Goal: Use online tool/utility: Utilize a website feature to perform a specific function

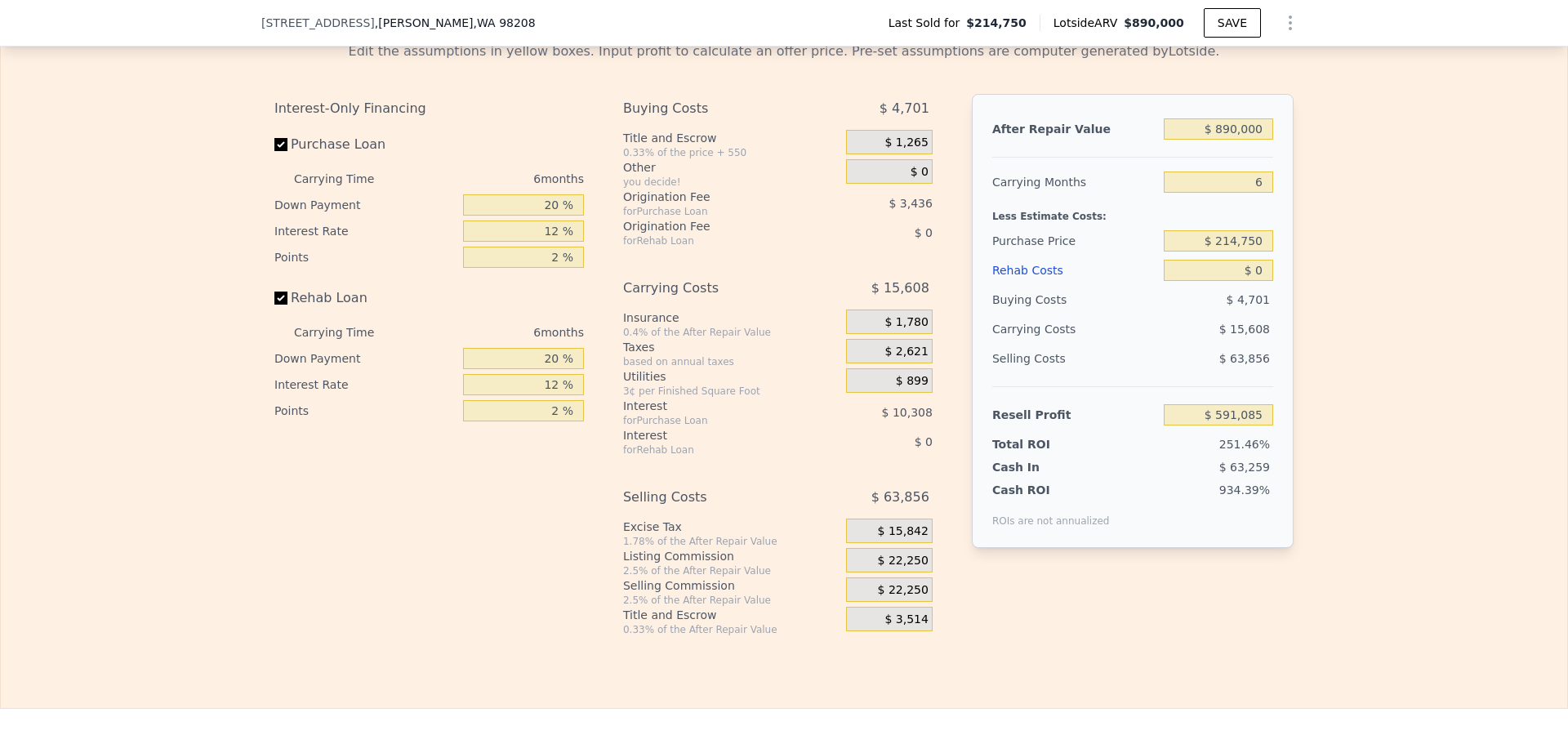
scroll to position [2369, 0]
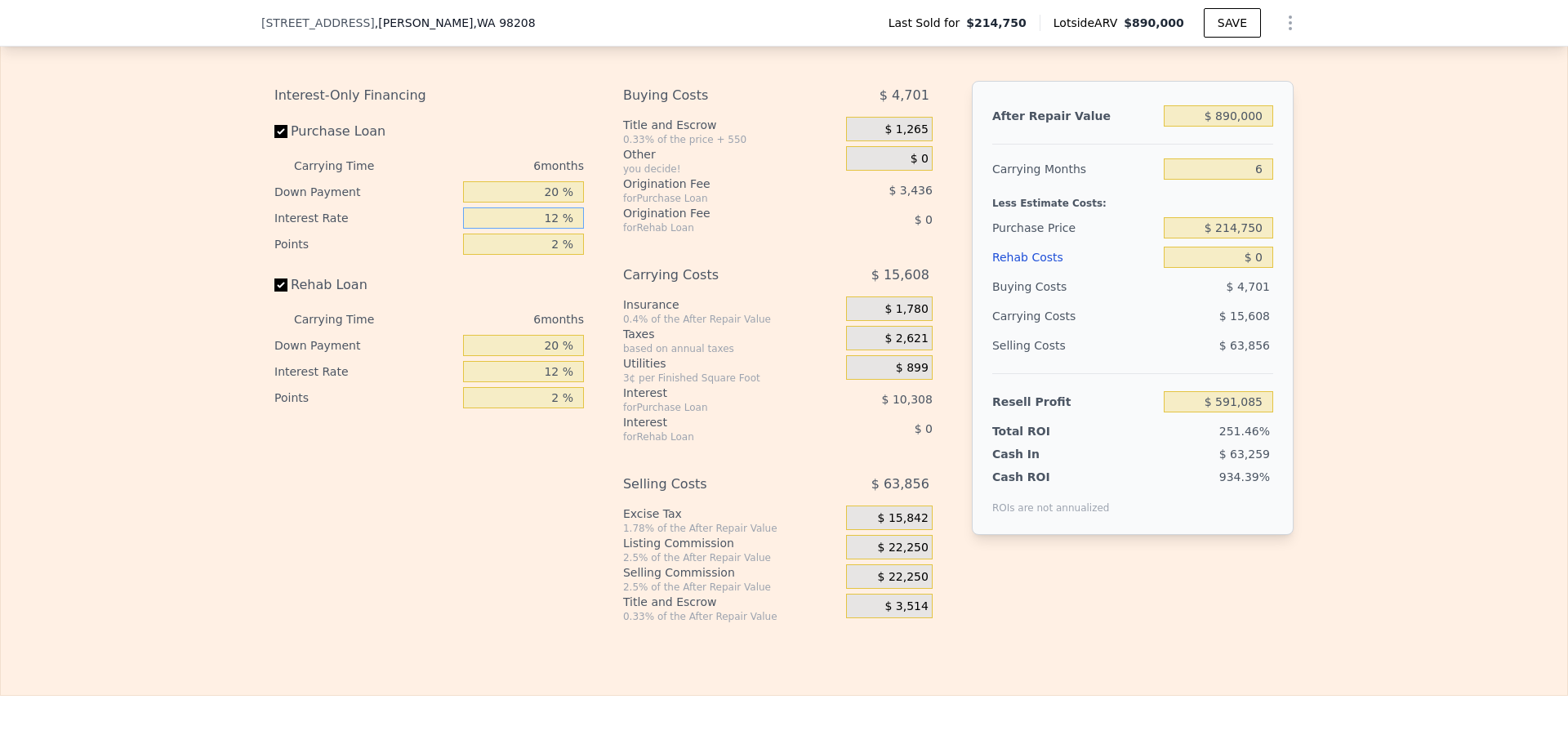
drag, startPoint x: 534, startPoint y: 245, endPoint x: 570, endPoint y: 244, distance: 36.0
click at [570, 228] on input "12 %" at bounding box center [524, 217] width 121 height 21
type input "7 %"
type input "$ 595,381"
type input "7 %"
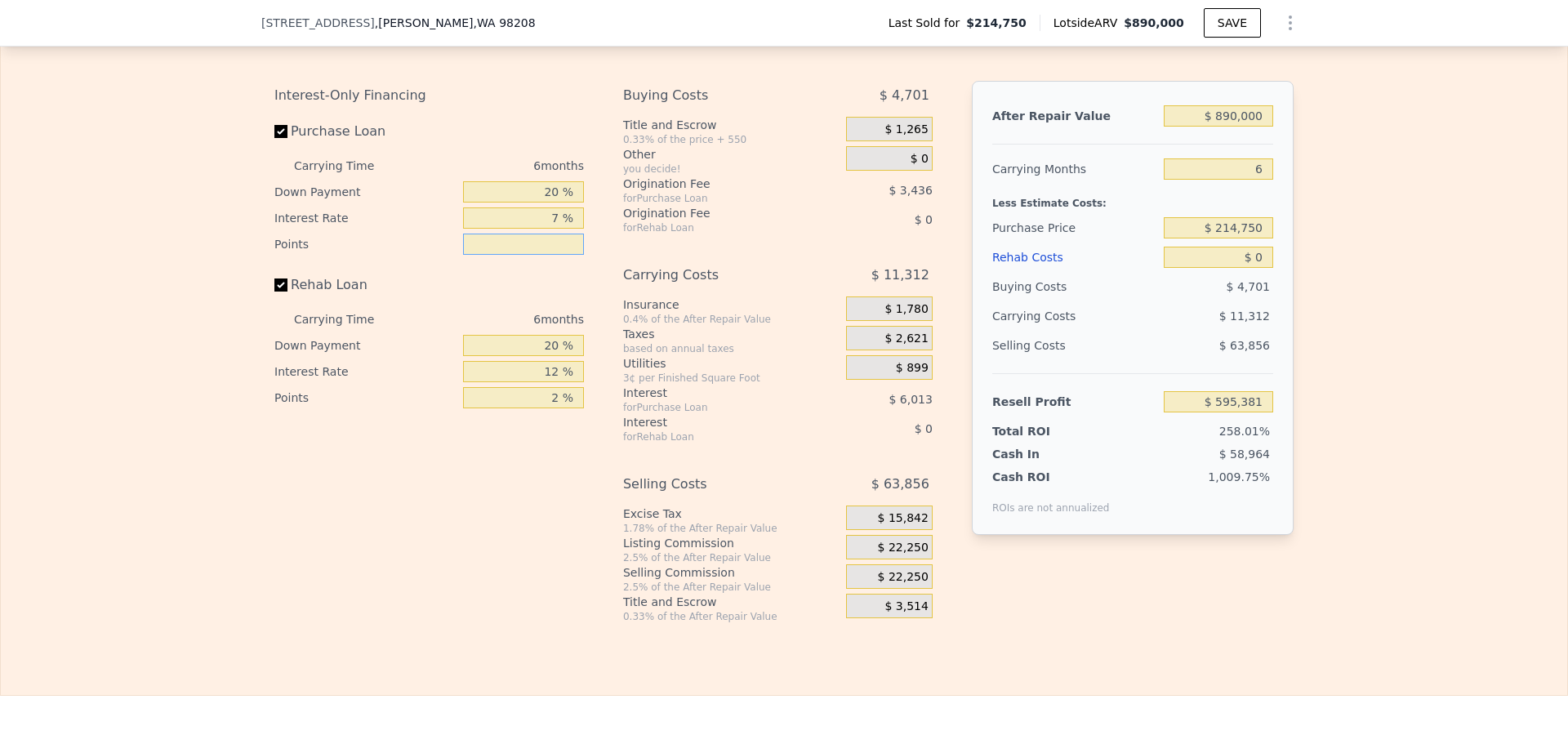
type input "0 %"
type input "$ 598,817"
type input "0 %"
click at [577, 356] on input "20 %" at bounding box center [524, 346] width 121 height 21
type input "0 %"
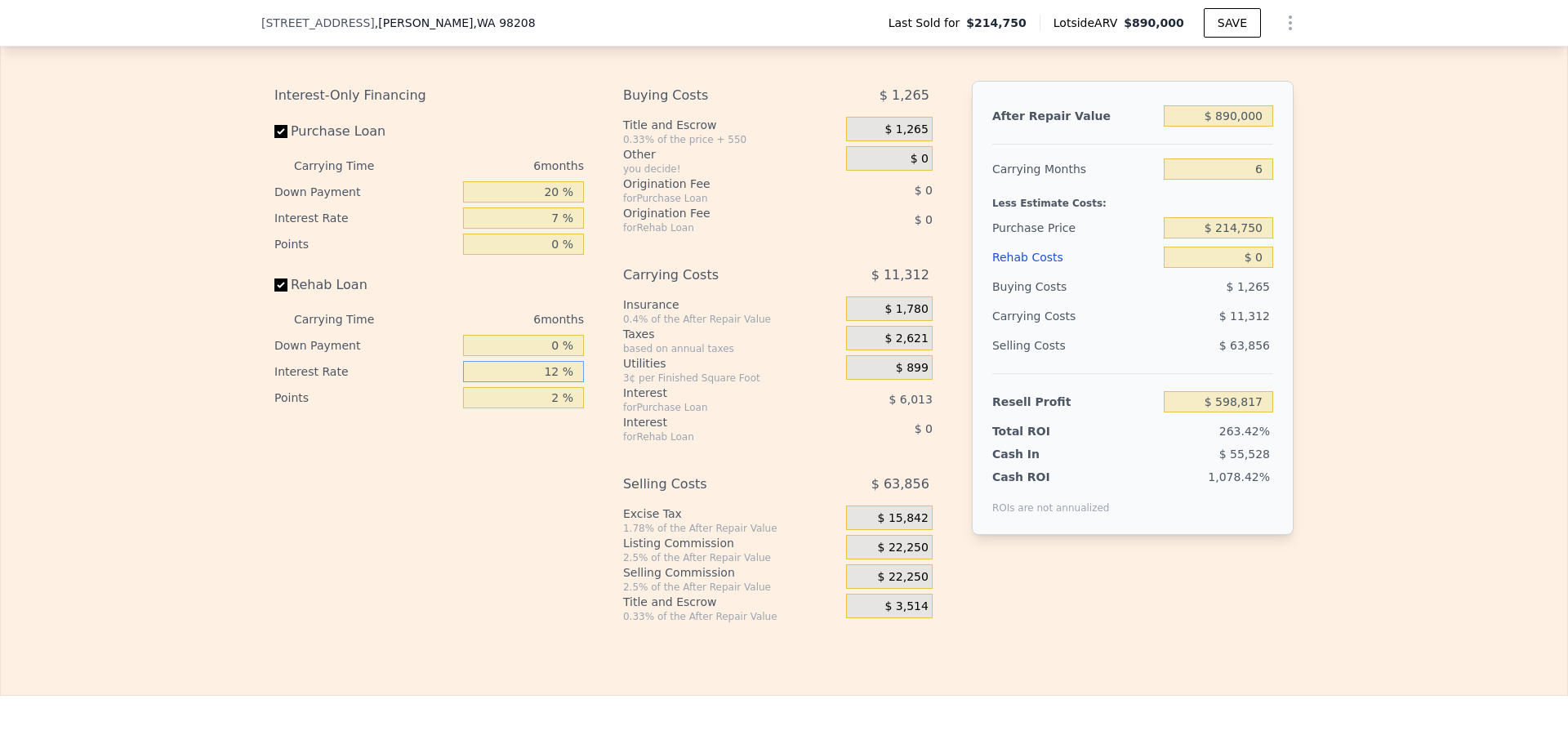
drag, startPoint x: 542, startPoint y: 403, endPoint x: 567, endPoint y: 402, distance: 25.0
click at [565, 383] on input "12 %" at bounding box center [524, 372] width 121 height 21
type input "0 %"
drag, startPoint x: 546, startPoint y: 428, endPoint x: 578, endPoint y: 427, distance: 32.0
click at [552, 409] on input "2 %" at bounding box center [524, 398] width 121 height 21
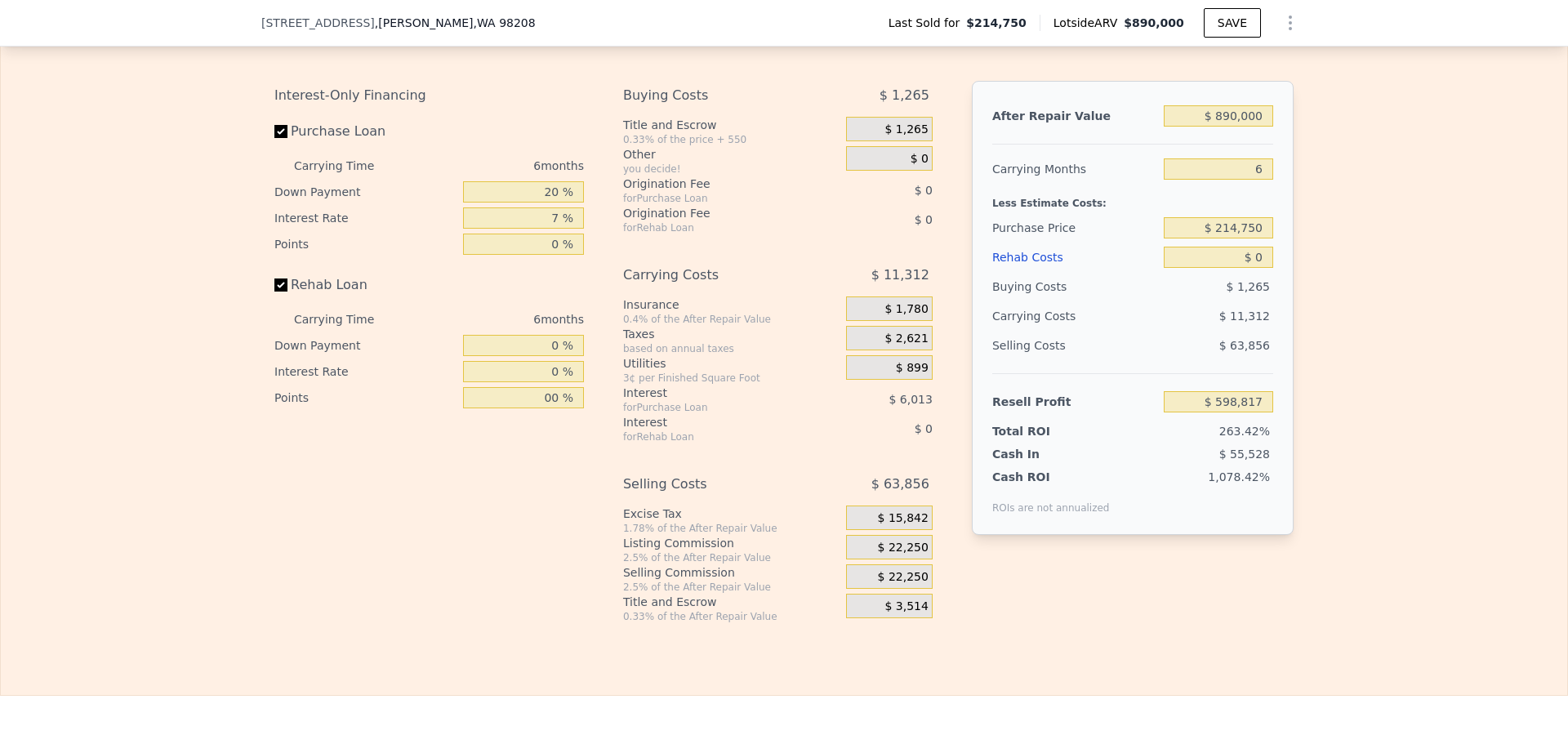
click at [512, 470] on div "Interest-Only Financing Purchase Loan Carrying Time 6 months Down Payment 20 % …" at bounding box center [435, 352] width 322 height 542
type input "0 %"
click at [1443, 161] on div "Edit the assumptions in yellow boxes. Input profit to calculate an offer price.…" at bounding box center [784, 320] width 1567 height 607
click at [1321, 286] on div "Edit the assumptions in yellow boxes. Input profit to calculate an offer price.…" at bounding box center [784, 320] width 1567 height 607
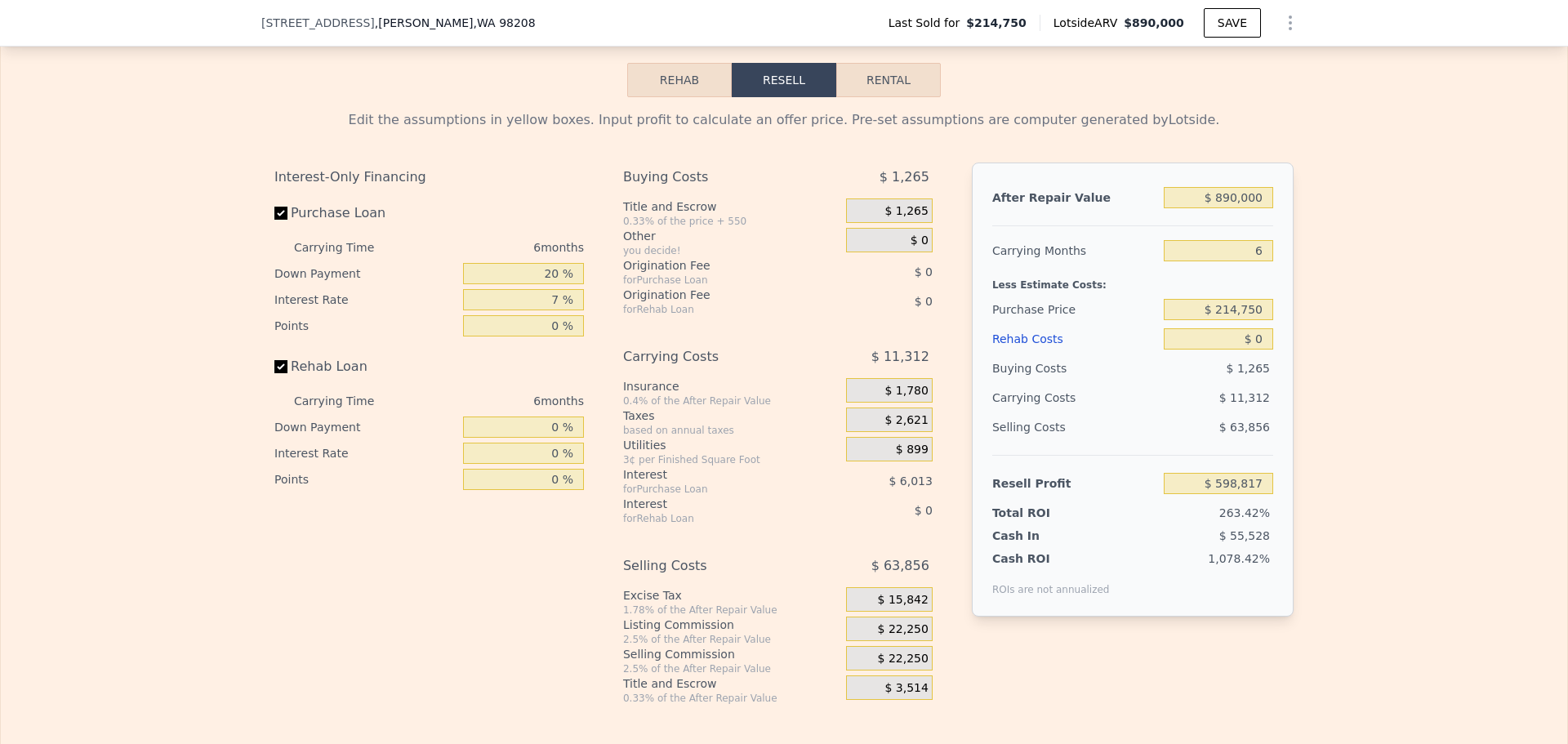
drag, startPoint x: 1271, startPoint y: 335, endPoint x: 1243, endPoint y: 326, distance: 29.4
click at [1142, 335] on div "After Repair Value $ 890,000 Carrying Months 6 Less Estimate Costs: Purchase Pr…" at bounding box center [1132, 389] width 321 height 454
type input "$ 591,085"
click at [1383, 323] on div "Edit the assumptions in yellow boxes. Input profit to calculate an offer price.…" at bounding box center [784, 401] width 1567 height 607
drag, startPoint x: 1364, startPoint y: 423, endPoint x: 1297, endPoint y: 421, distance: 67.0
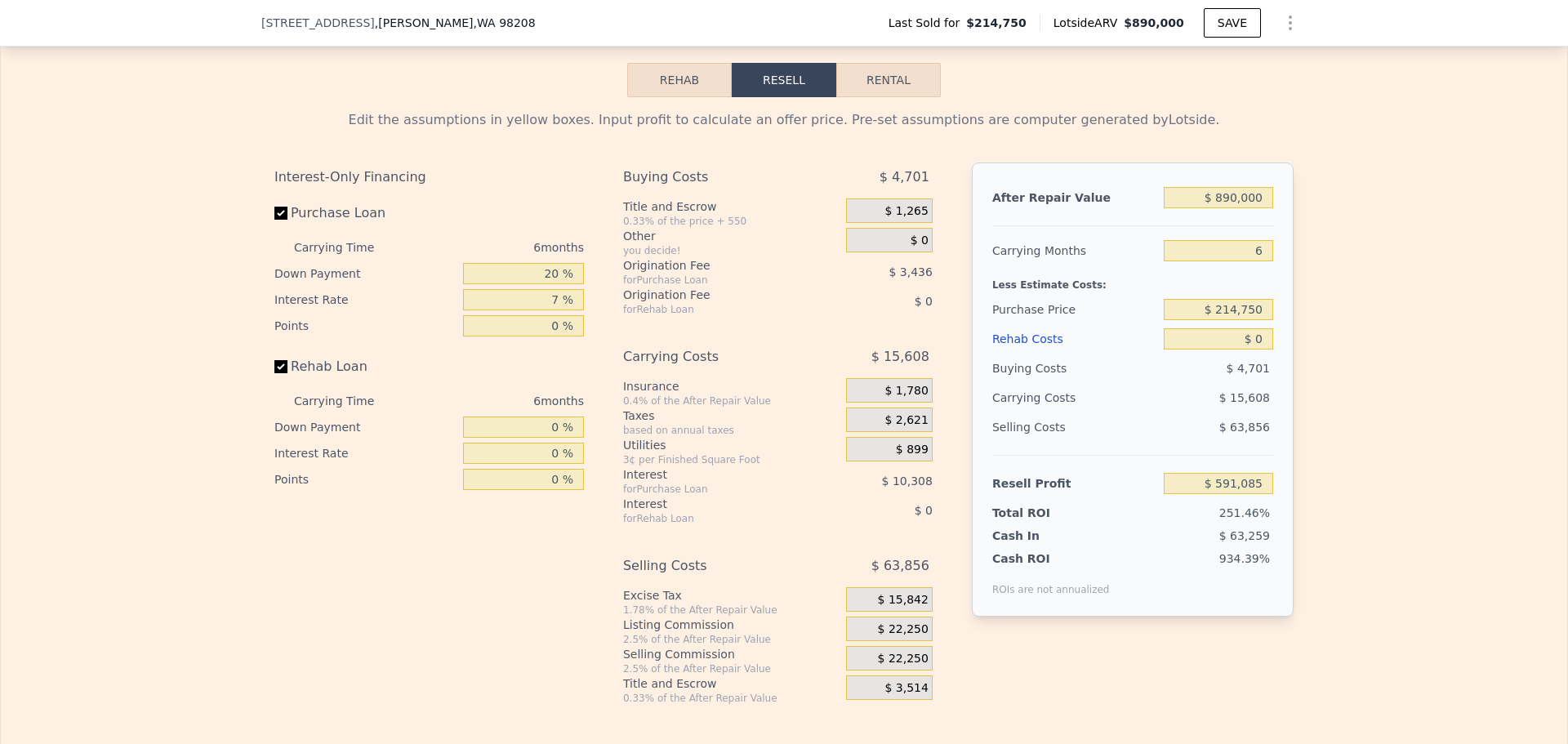
click at [1353, 423] on div "Edit the assumptions in yellow boxes. Input profit to calculate an offer price.…" at bounding box center [784, 401] width 1567 height 607
drag, startPoint x: 1256, startPoint y: 333, endPoint x: 1134, endPoint y: 331, distance: 122.0
click at [1134, 324] on div "Purchase Price $ 214,750" at bounding box center [1132, 309] width 281 height 30
type input "$ 670,000"
type input "$ 105,183"
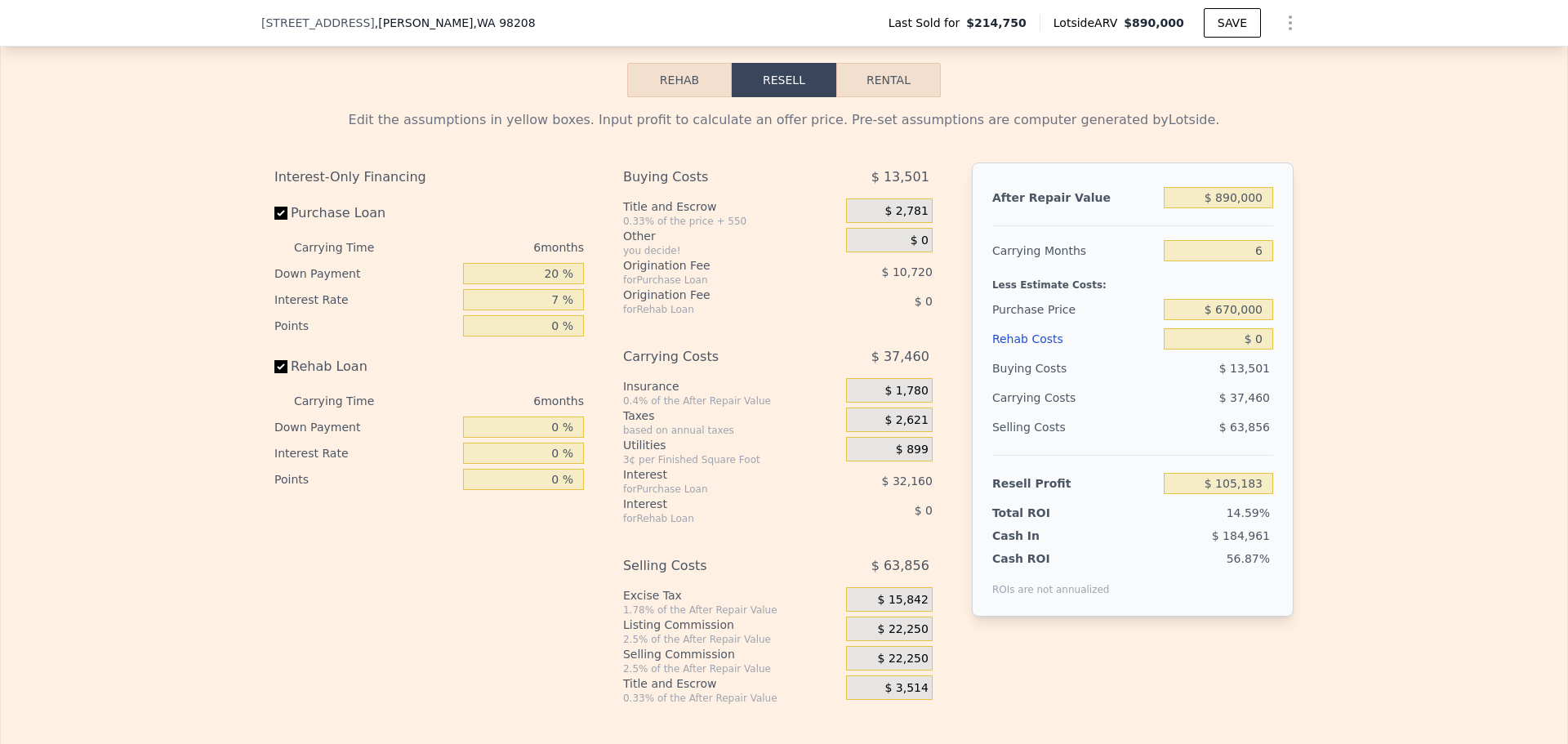
click at [1378, 463] on div "Edit the assumptions in yellow boxes. Input profit to calculate an offer price.…" at bounding box center [784, 401] width 1567 height 607
click at [1255, 349] on input "$ 0" at bounding box center [1219, 339] width 110 height 21
type input "$ 01"
type input "$ 105,182"
type input "$ 012"
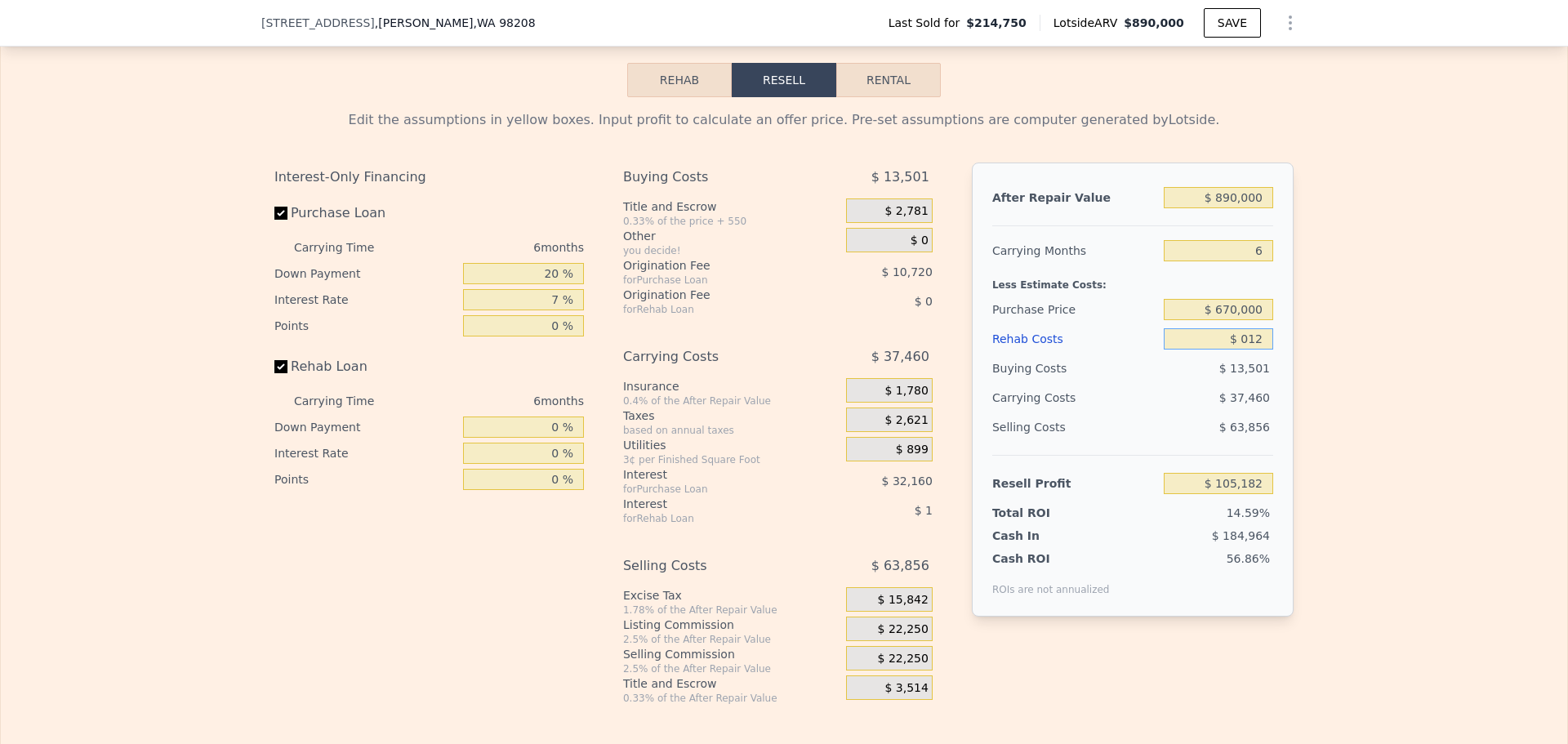
type input "$ 105,171"
type input "$ 0125"
type input "$ 105,050"
type input "$ 01,250"
type input "$ 103,853"
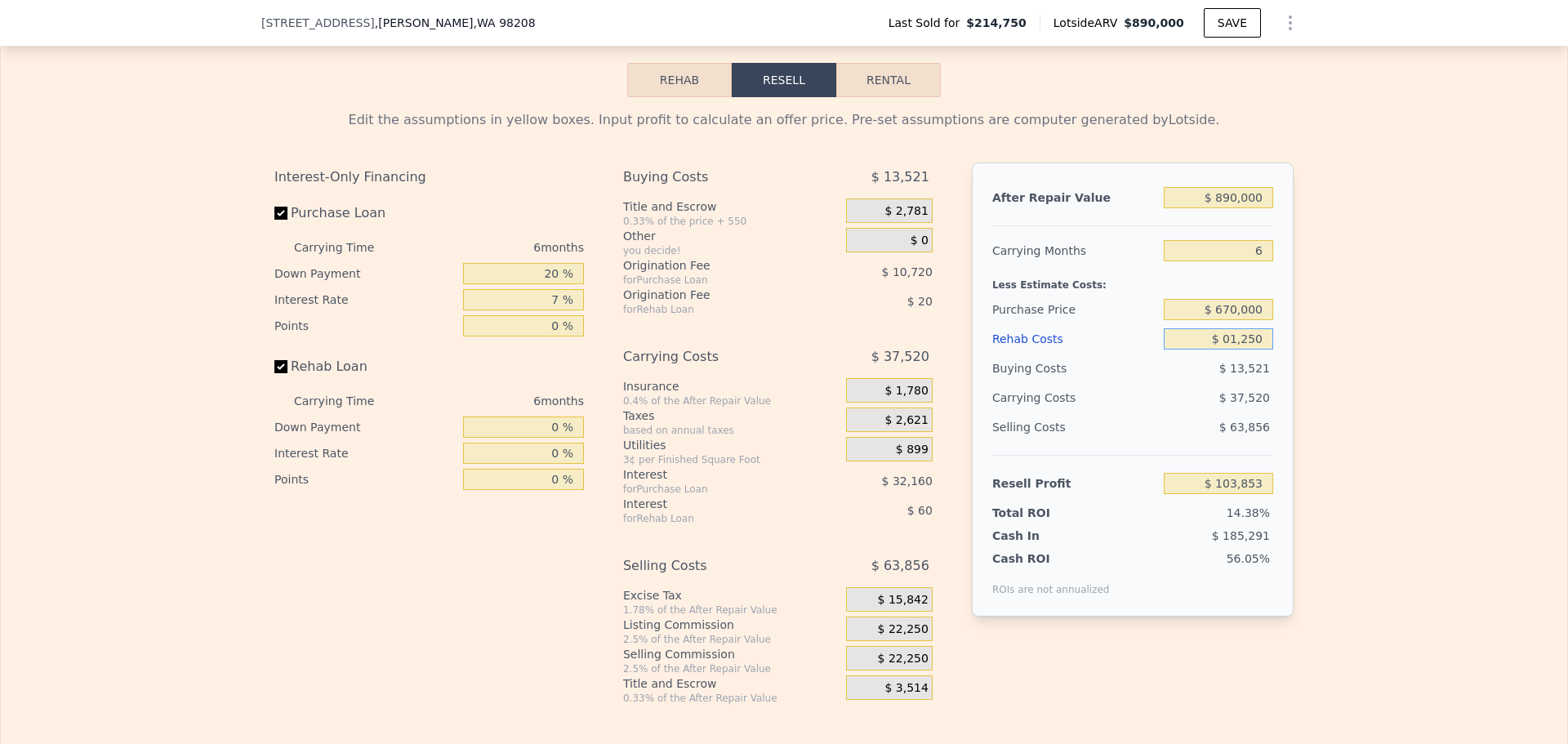
type input "$ 012,500"
type input "$ 91,883"
type input "$ 0125,000"
type input "-$ 27,817"
type input "$ 125,000"
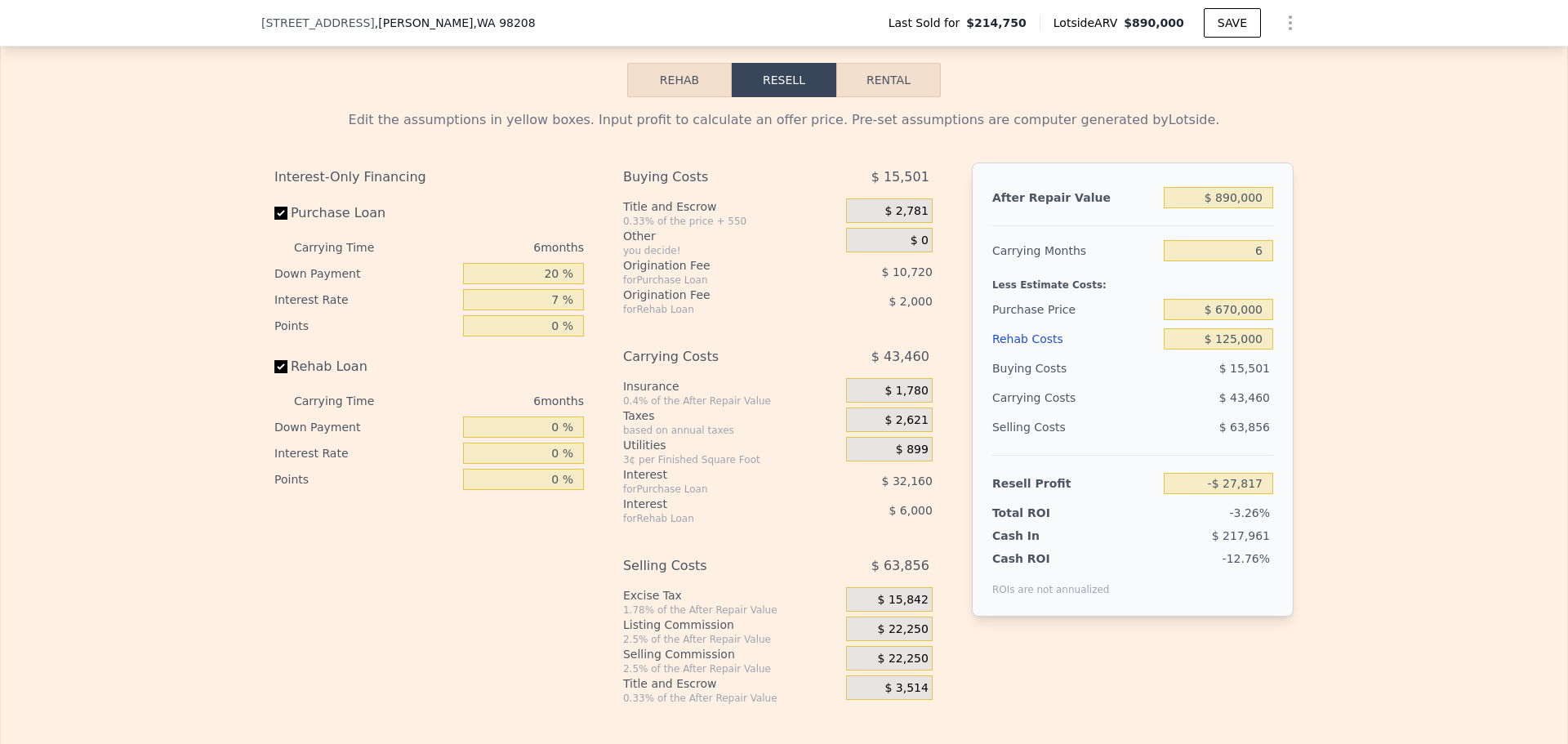
click at [1384, 412] on div "Edit the assumptions in yellow boxes. Input profit to calculate an offer price.…" at bounding box center [784, 401] width 1567 height 607
drag, startPoint x: 1261, startPoint y: 220, endPoint x: 1147, endPoint y: 214, distance: 114.2
click at [1154, 213] on div "After Repair Value $ 890,000" at bounding box center [1132, 198] width 281 height 30
type input "$ 9"
type input "-$ 852,722"
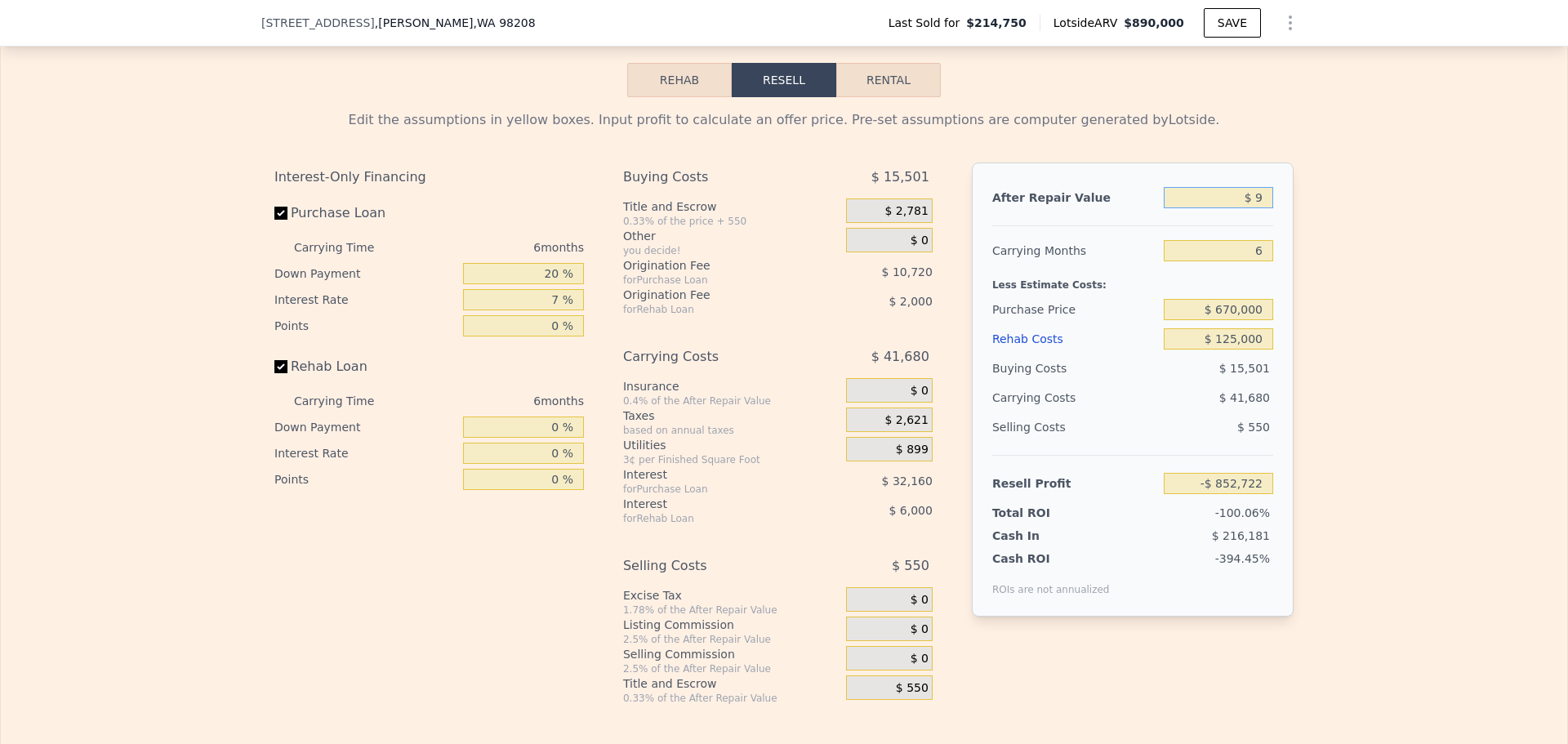
type input "$ 94"
type input "-$ 852,643"
type input "$ 945"
type input "-$ 851,856"
type input "$ 9,450"
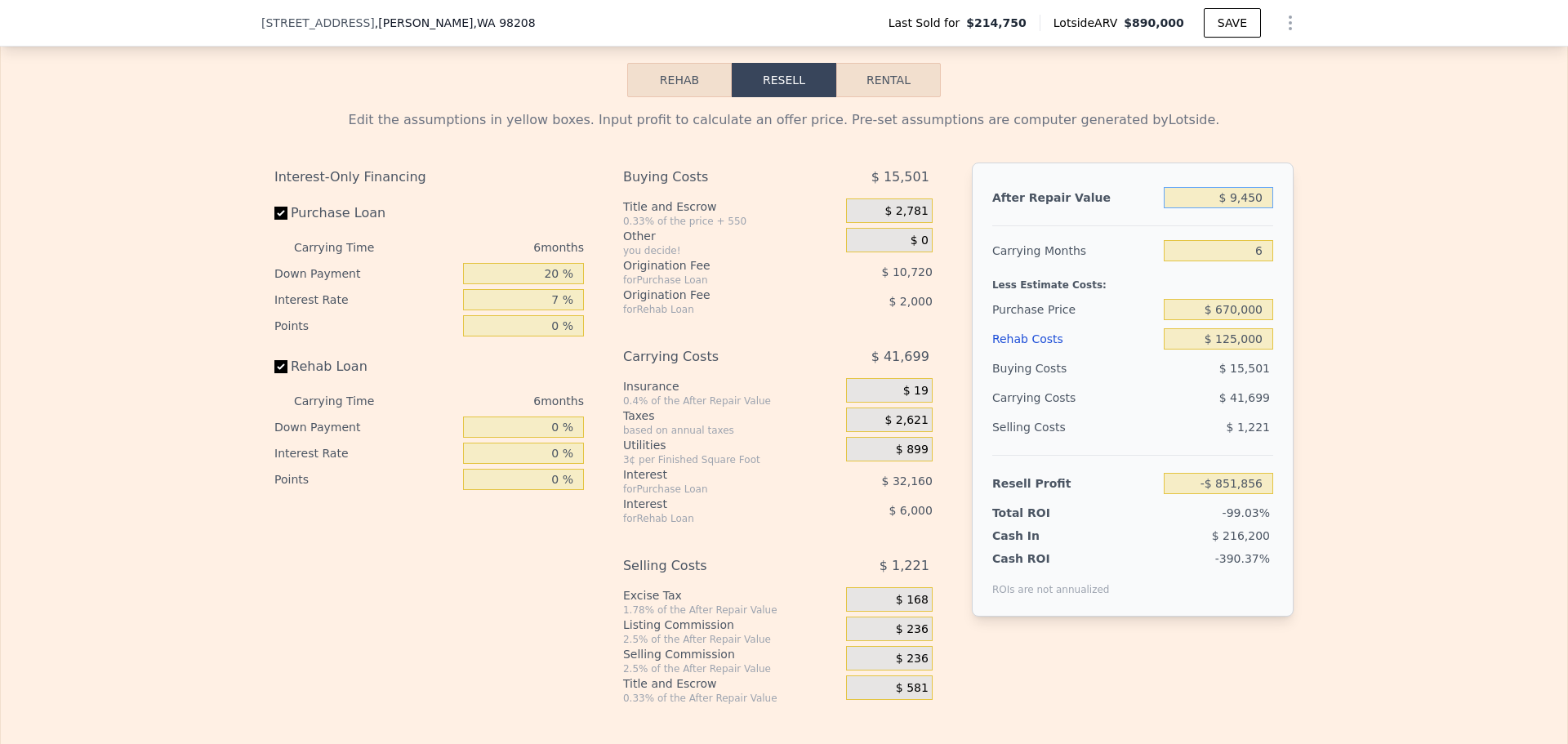
type input "-$ 843,971"
type input "$ 94,500"
type input "-$ 765,143"
type input "$ 945,000"
type input "$ 23,161"
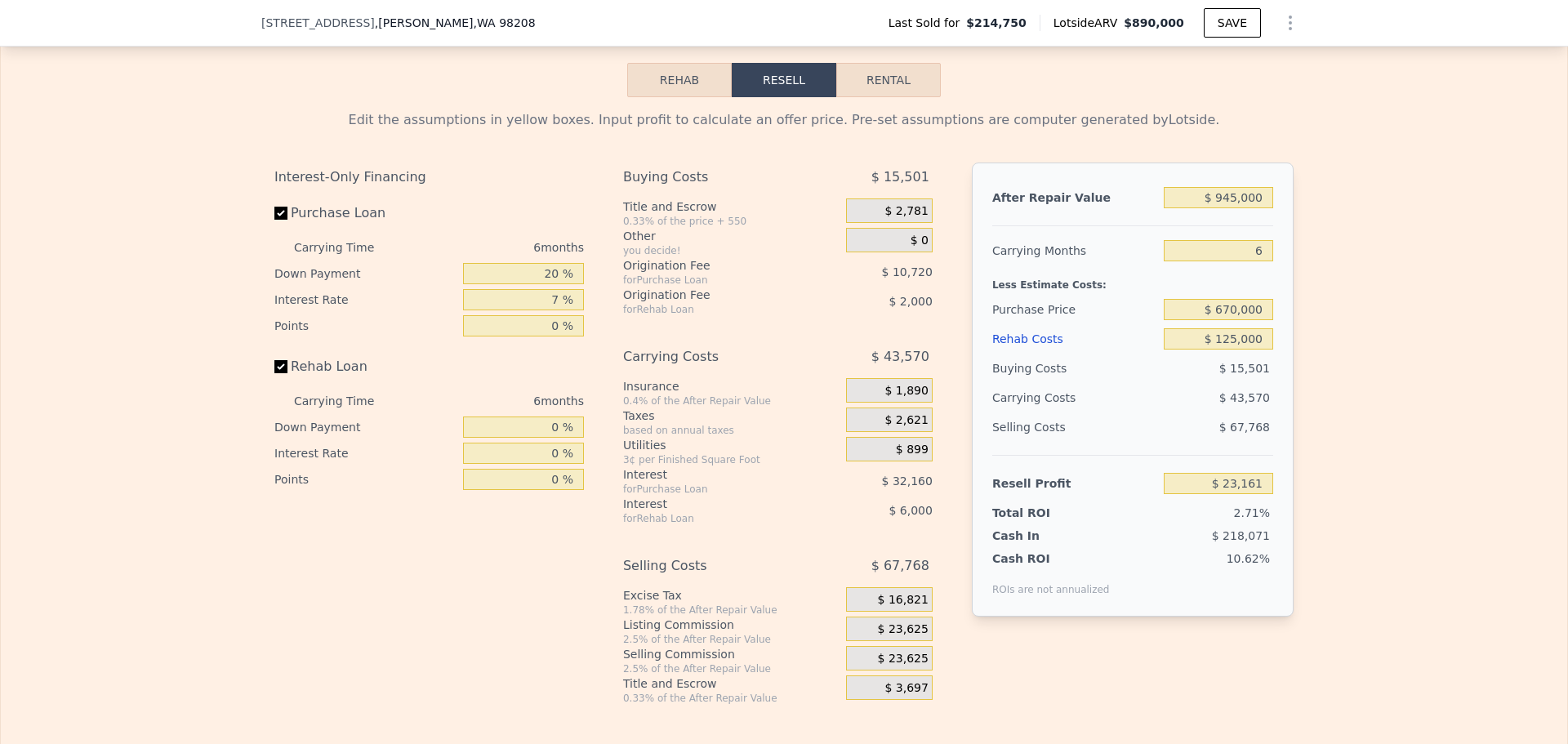
click at [1371, 502] on div "Edit the assumptions in yellow boxes. Input profit to calculate an offer price.…" at bounding box center [784, 401] width 1567 height 607
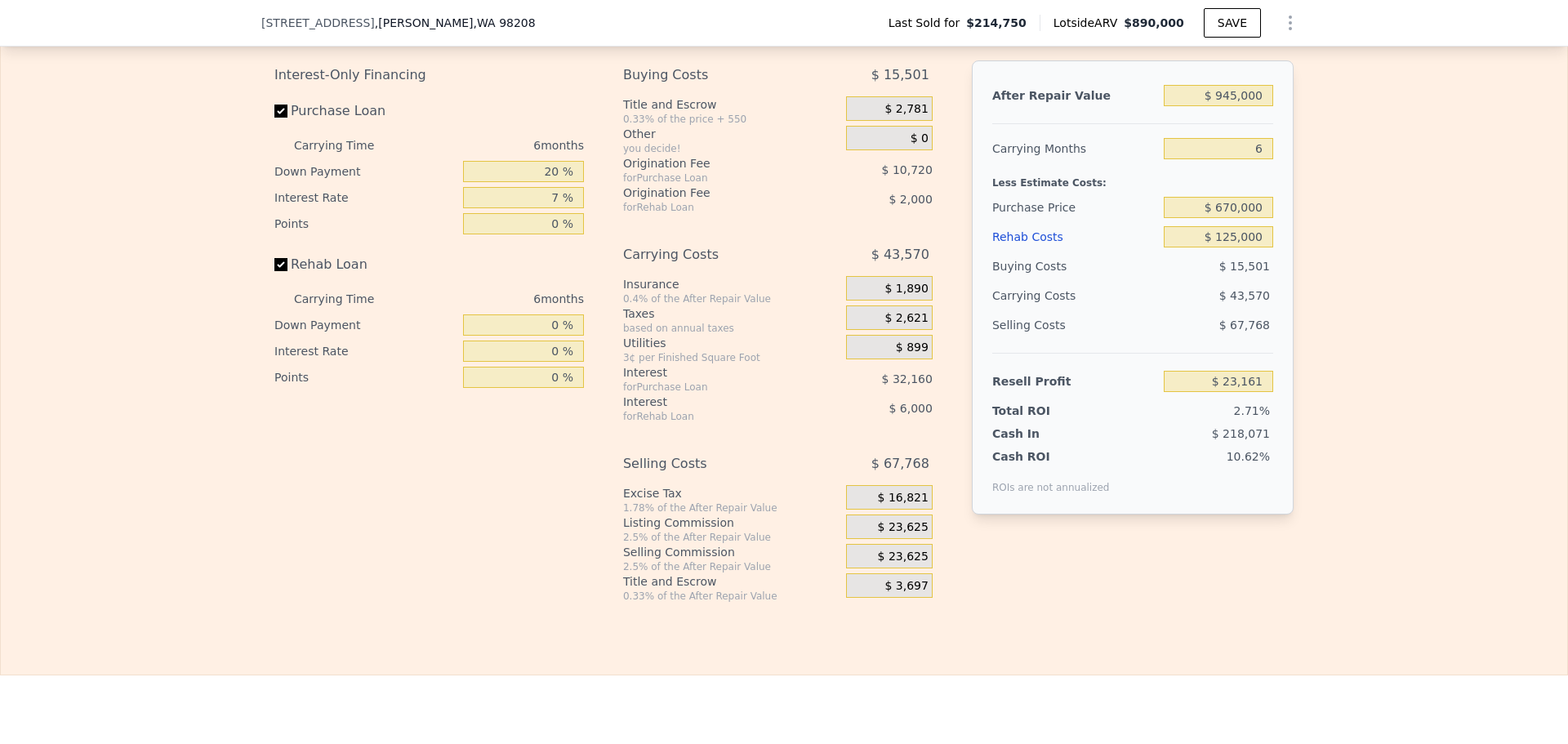
scroll to position [2450, 0]
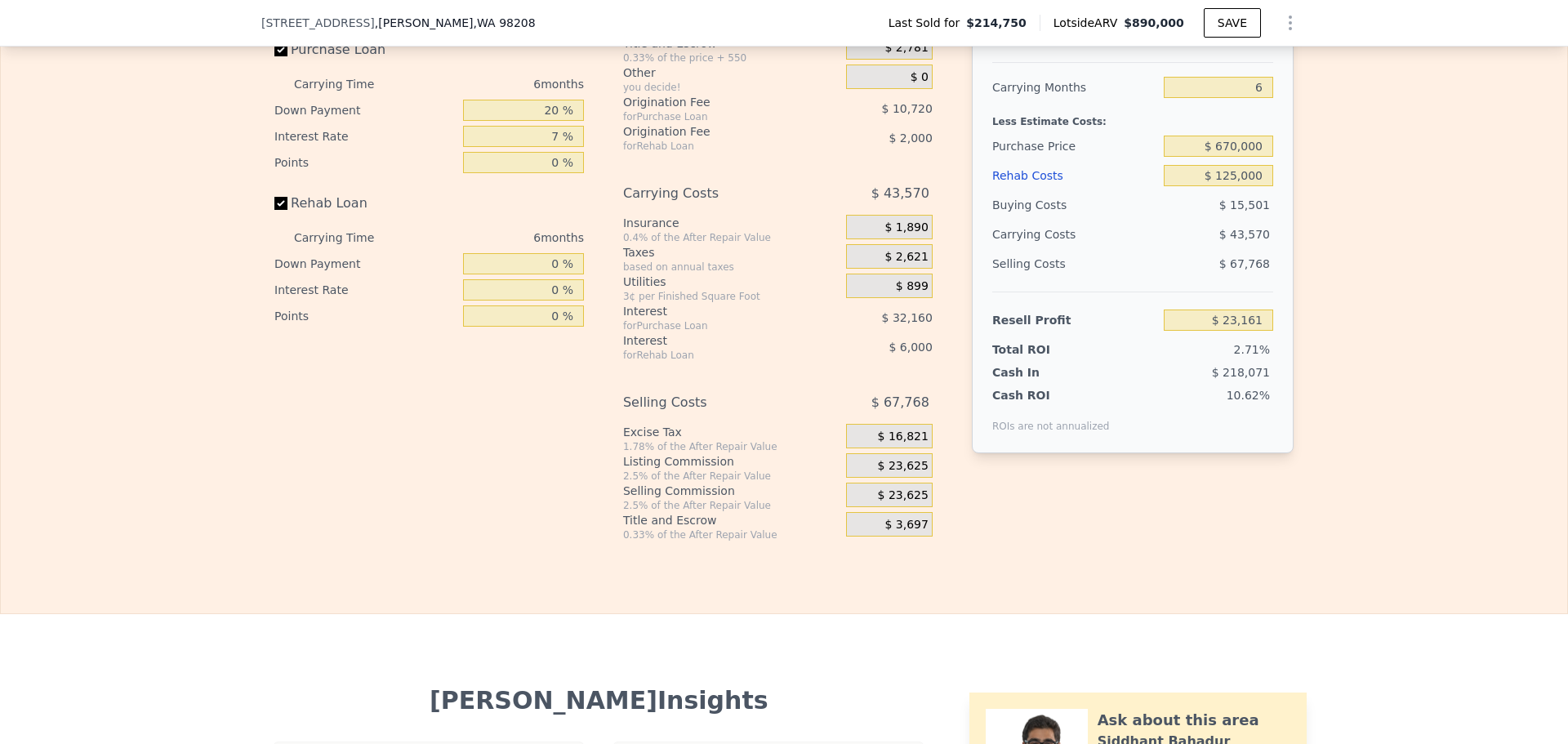
click at [670, 499] on div "Selling Commission" at bounding box center [731, 491] width 216 height 17
click at [645, 512] on div "2.5% of the After Repair Value" at bounding box center [731, 505] width 216 height 13
click at [870, 507] on div "$ 23,625" at bounding box center [889, 495] width 86 height 24
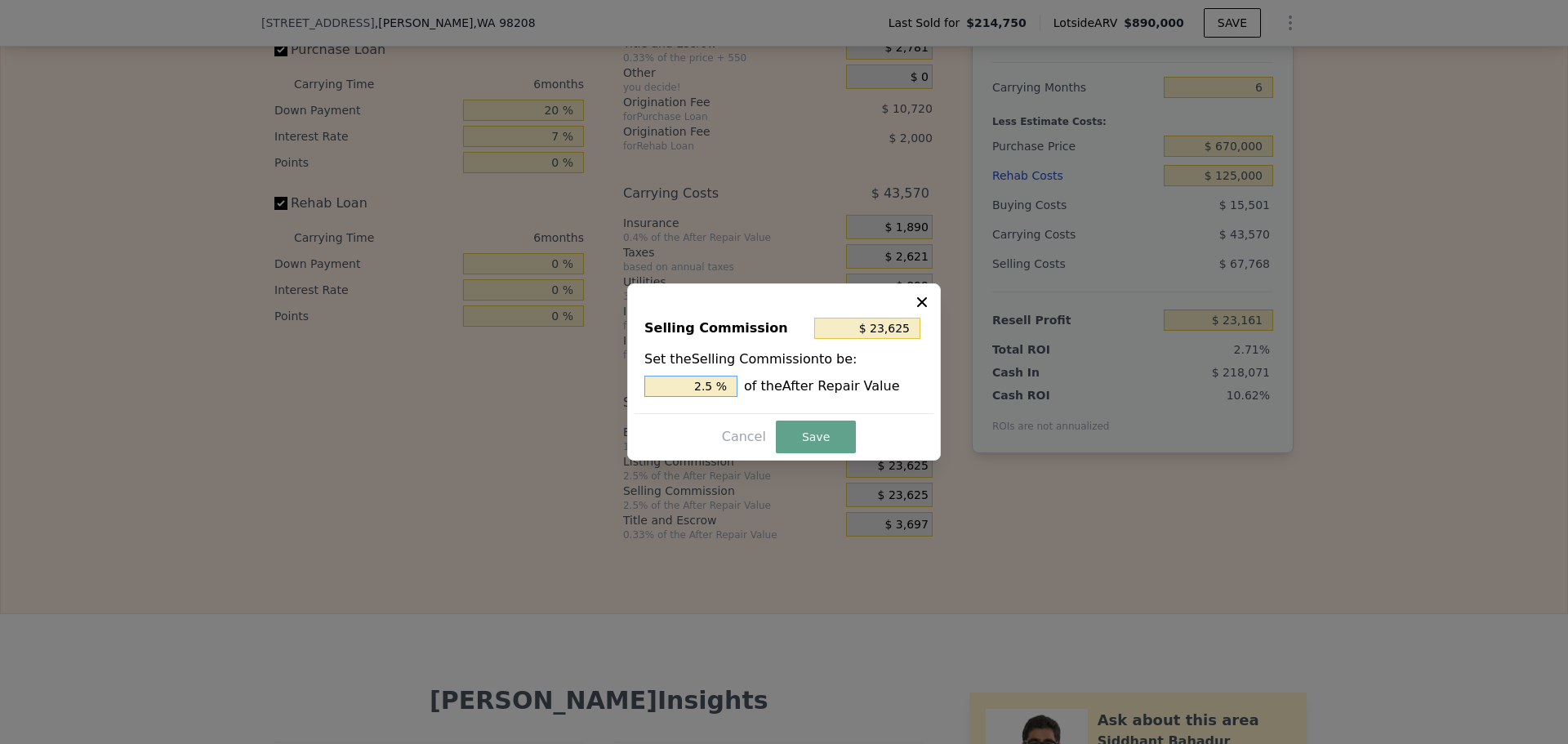
drag, startPoint x: 722, startPoint y: 385, endPoint x: 709, endPoint y: 386, distance: 13.0
click at [717, 385] on input "2.5 %" at bounding box center [691, 386] width 93 height 21
type input "$ 18,900"
type input "2 %"
type input "$ 28,350"
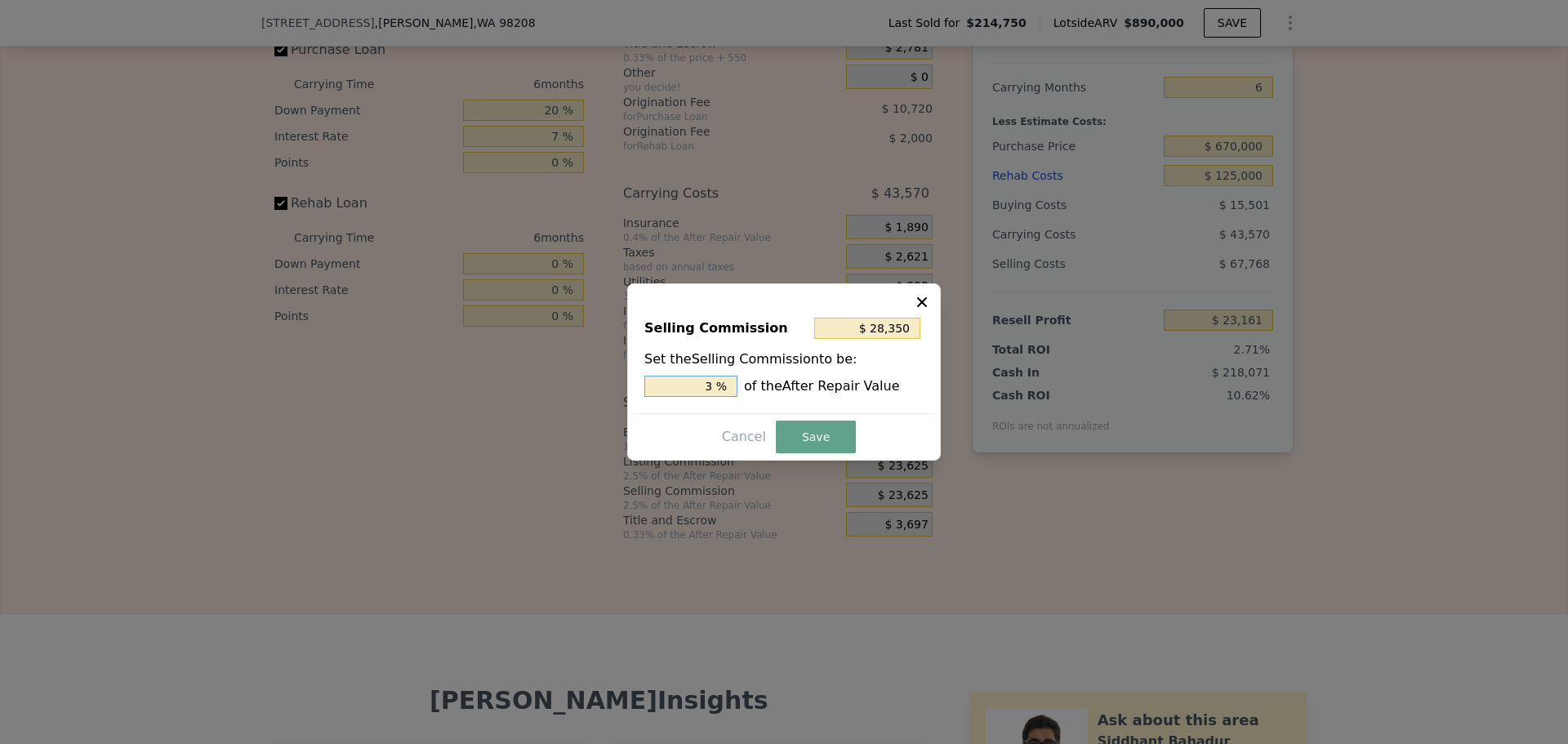
type input "3 %"
click at [830, 439] on button "Save" at bounding box center [816, 437] width 80 height 33
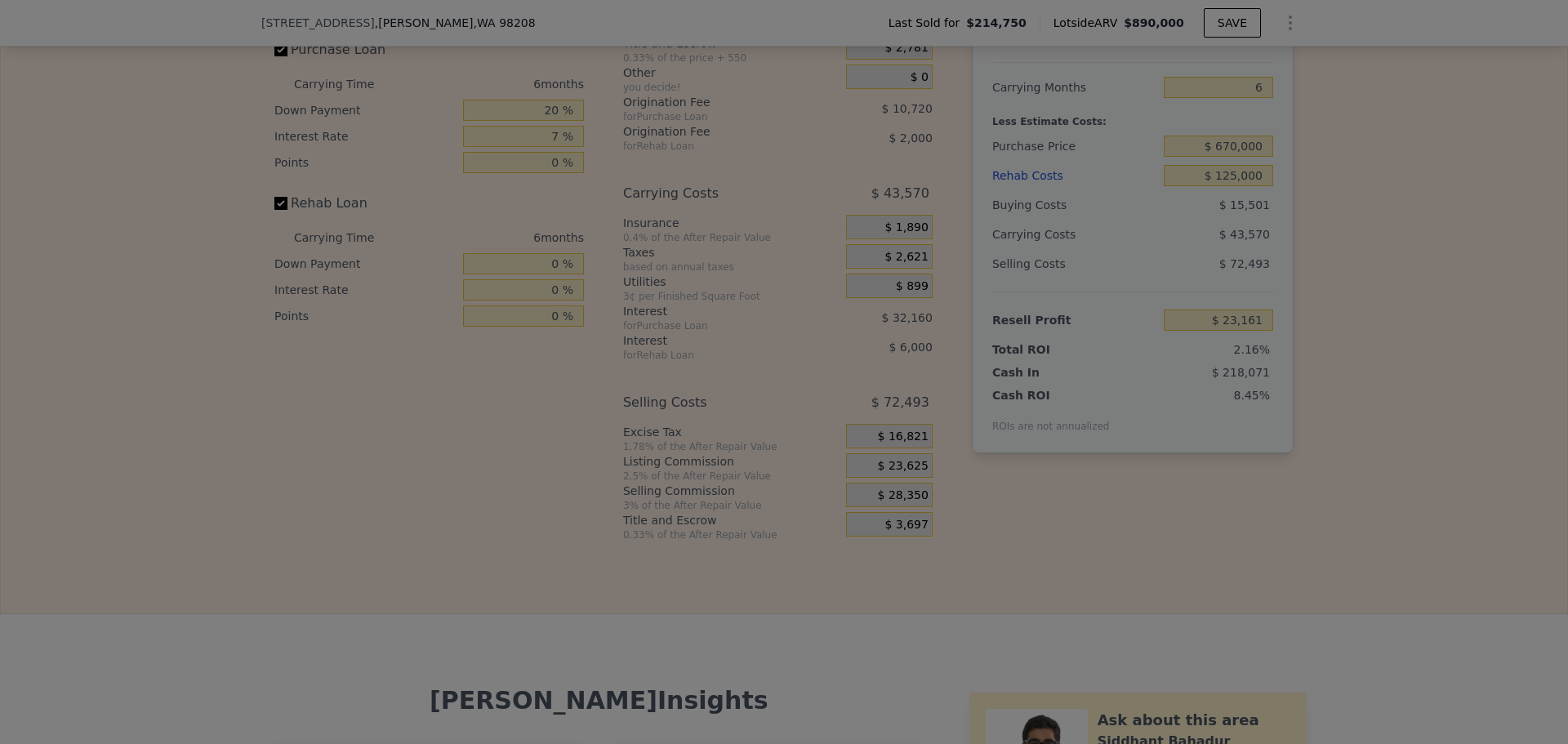
type input "$ 18,436"
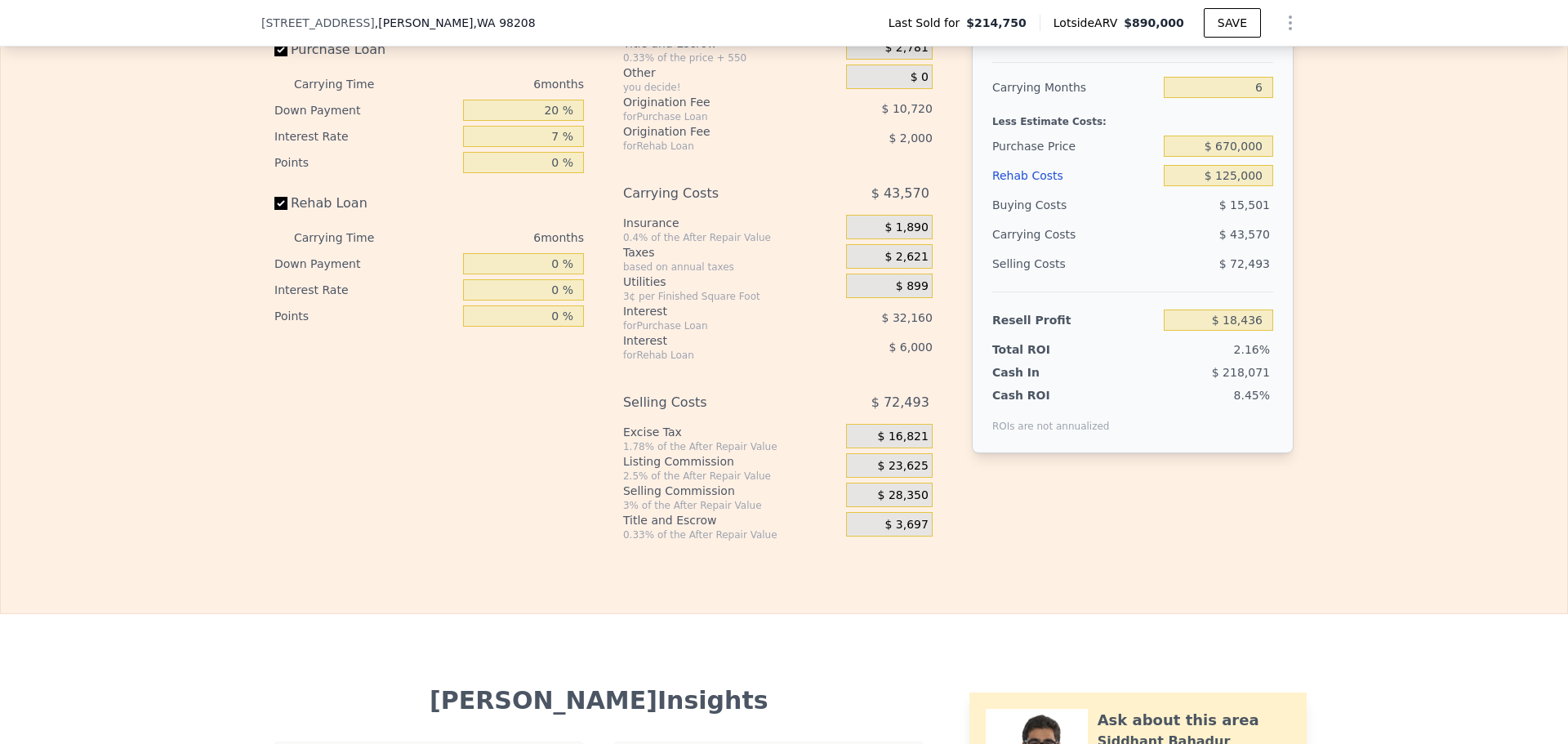
click at [894, 474] on span "$ 23,625" at bounding box center [903, 466] width 51 height 15
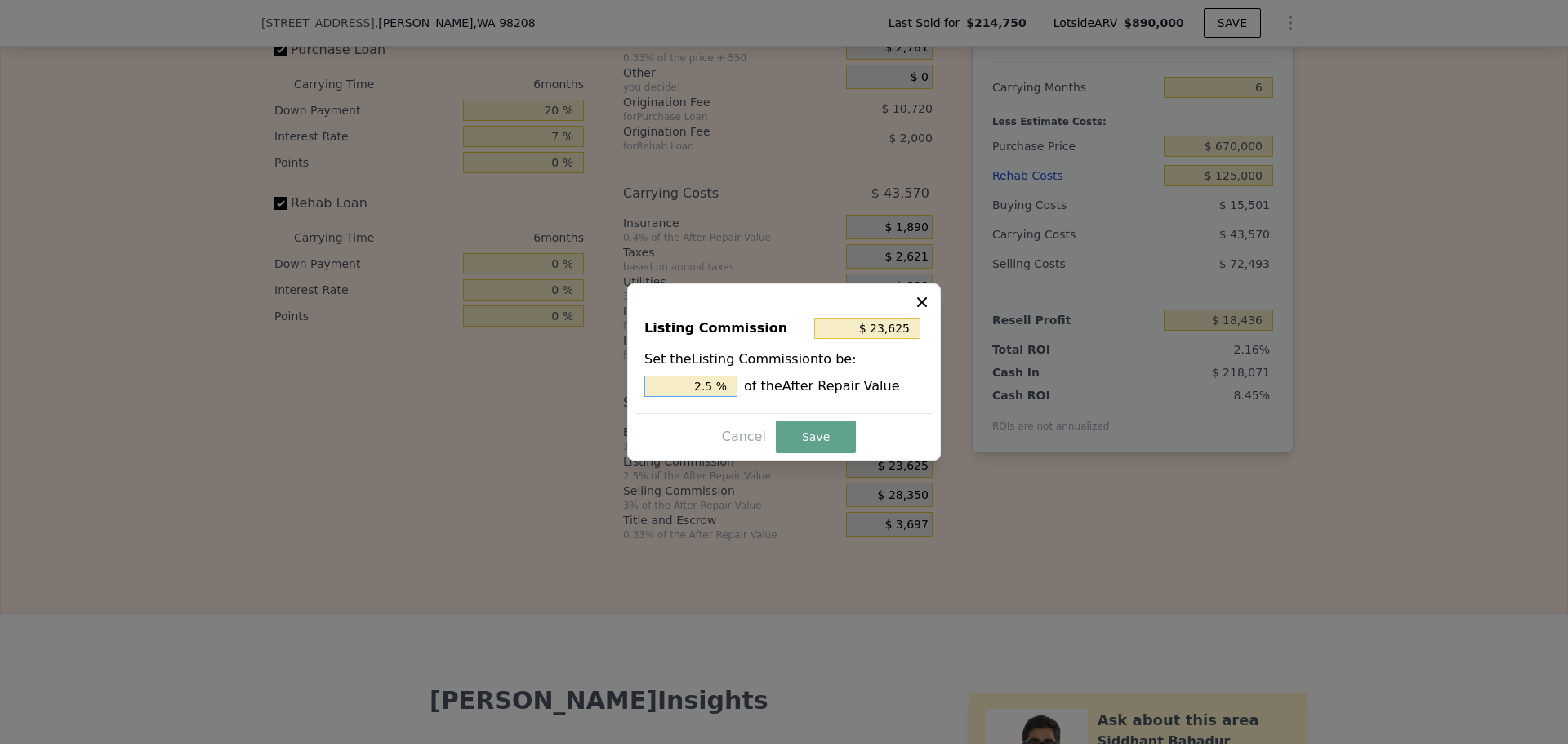
click at [710, 388] on input "2.5 %" at bounding box center [691, 386] width 93 height 21
drag, startPoint x: 714, startPoint y: 385, endPoint x: 629, endPoint y: 374, distance: 85.7
click at [639, 375] on div "Listing Commission $ 23,625 Set the Listing Commission to be: 2.5 % of the Afte…" at bounding box center [784, 359] width 299 height 110
type input "$ 28,350"
type input "3 %"
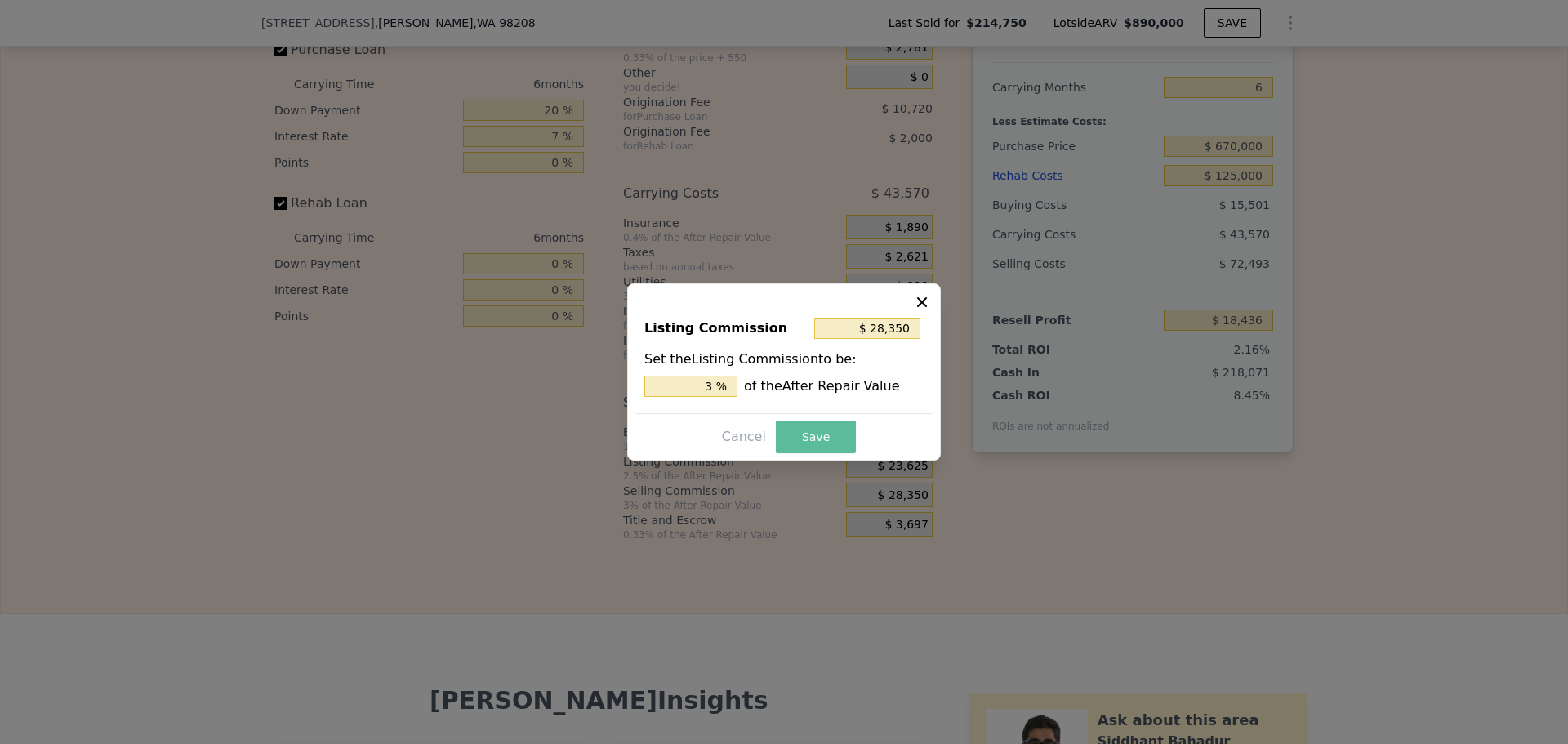
click at [801, 432] on button "Save" at bounding box center [816, 437] width 80 height 33
type input "$ 13,711"
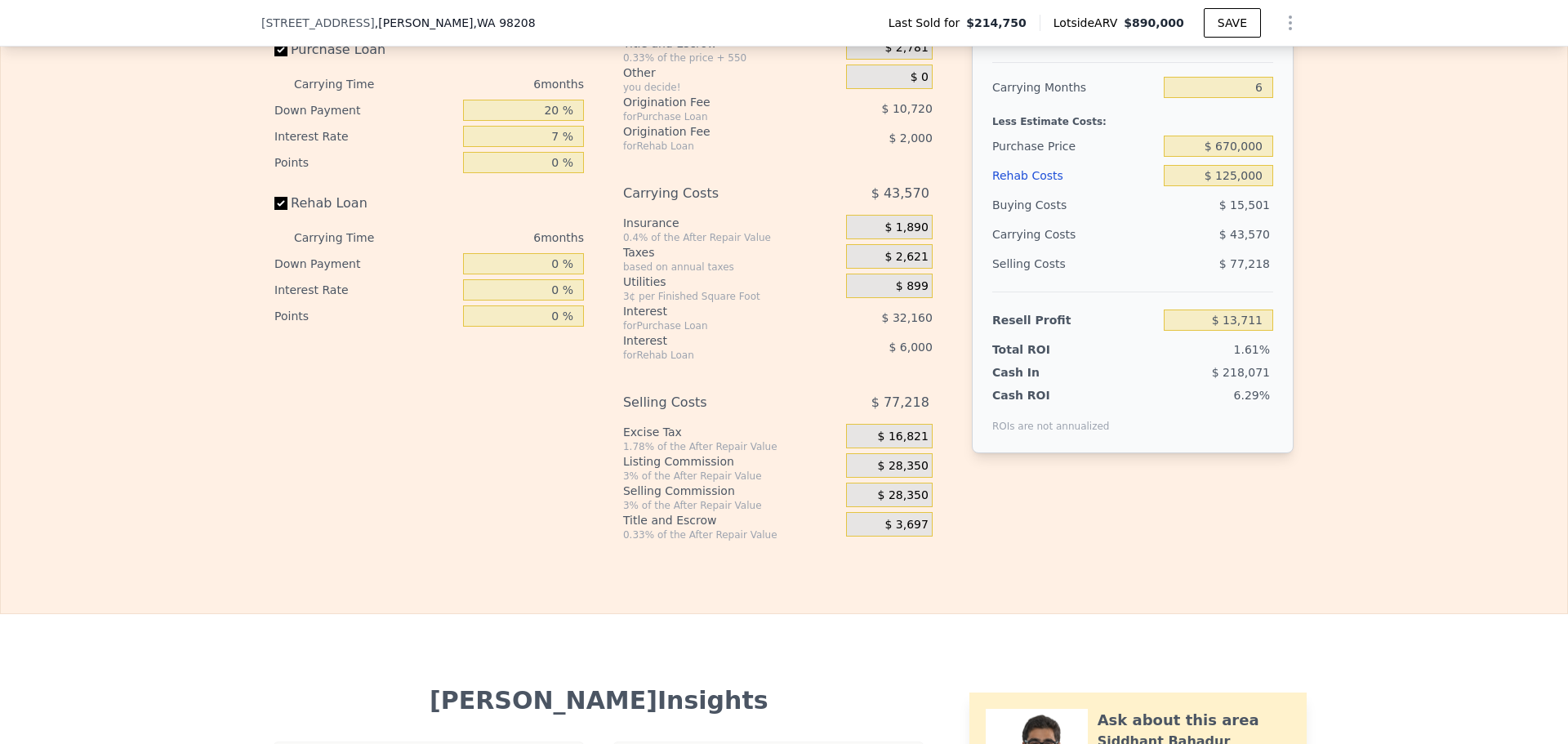
click at [918, 474] on span "$ 28,350" at bounding box center [903, 466] width 51 height 15
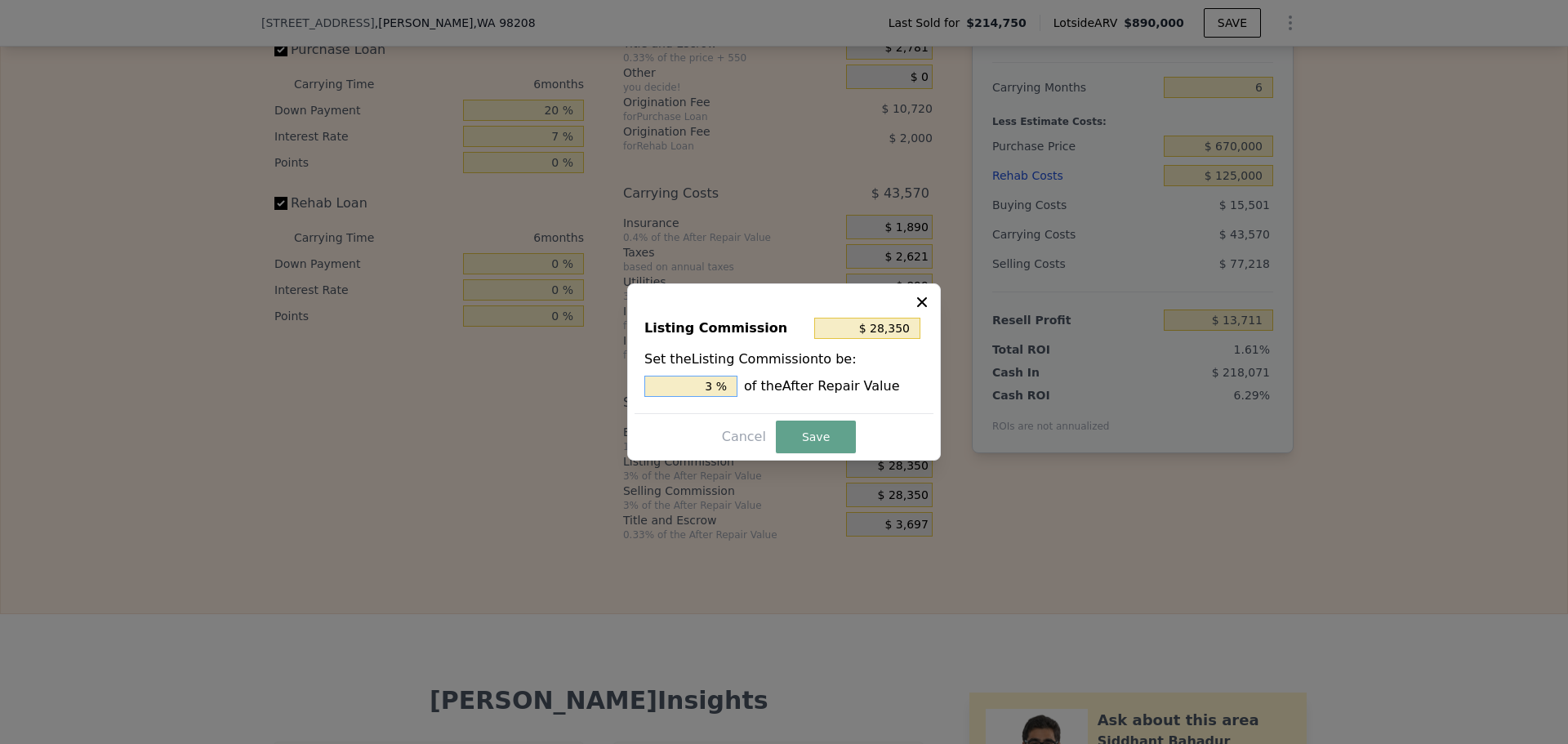
drag, startPoint x: 703, startPoint y: 382, endPoint x: 653, endPoint y: 380, distance: 50.0
click at [651, 380] on input "3 %" at bounding box center [691, 386] width 93 height 21
type input "$ 0"
type input "0 %"
click at [822, 439] on button "Save" at bounding box center [816, 437] width 80 height 33
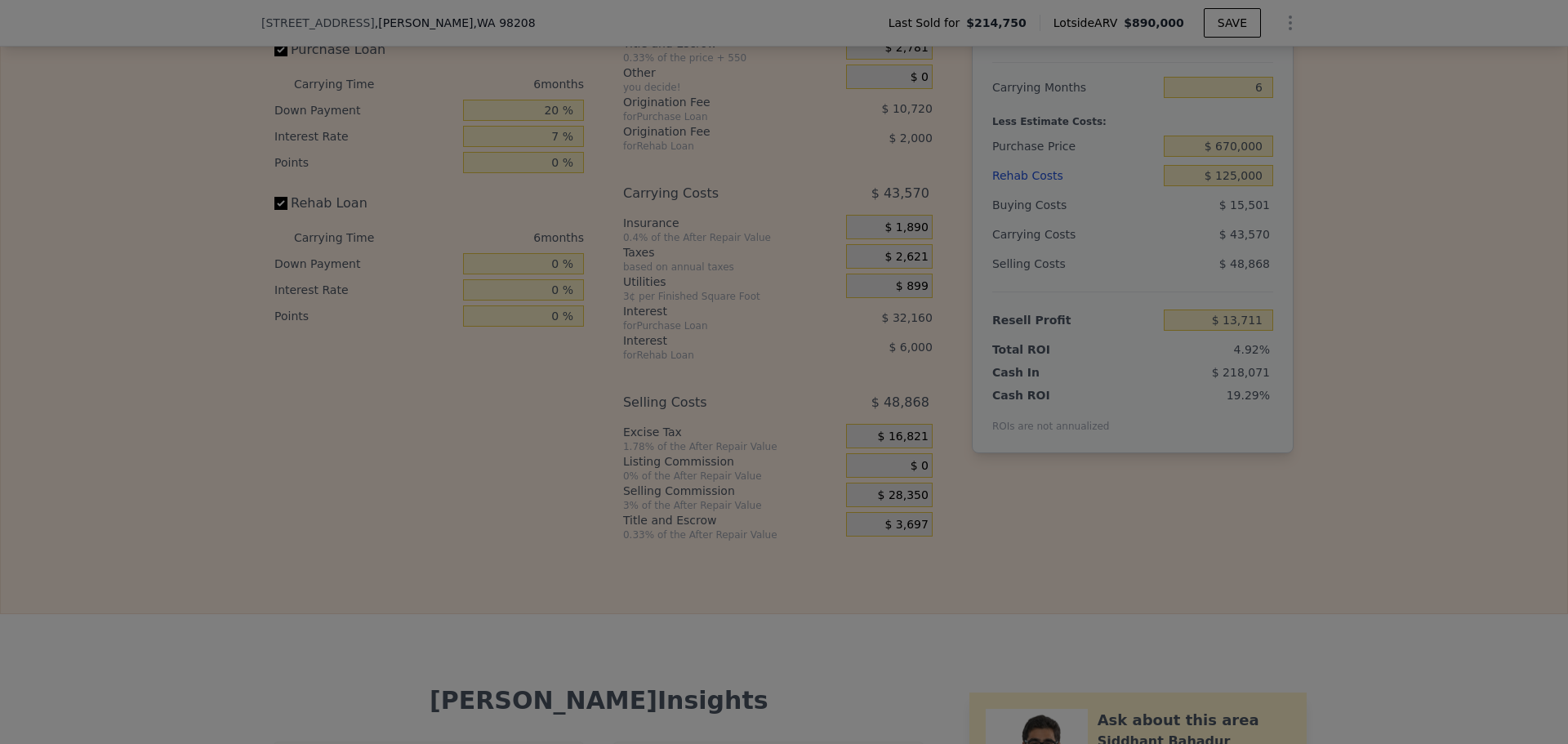
type input "$ 42,061"
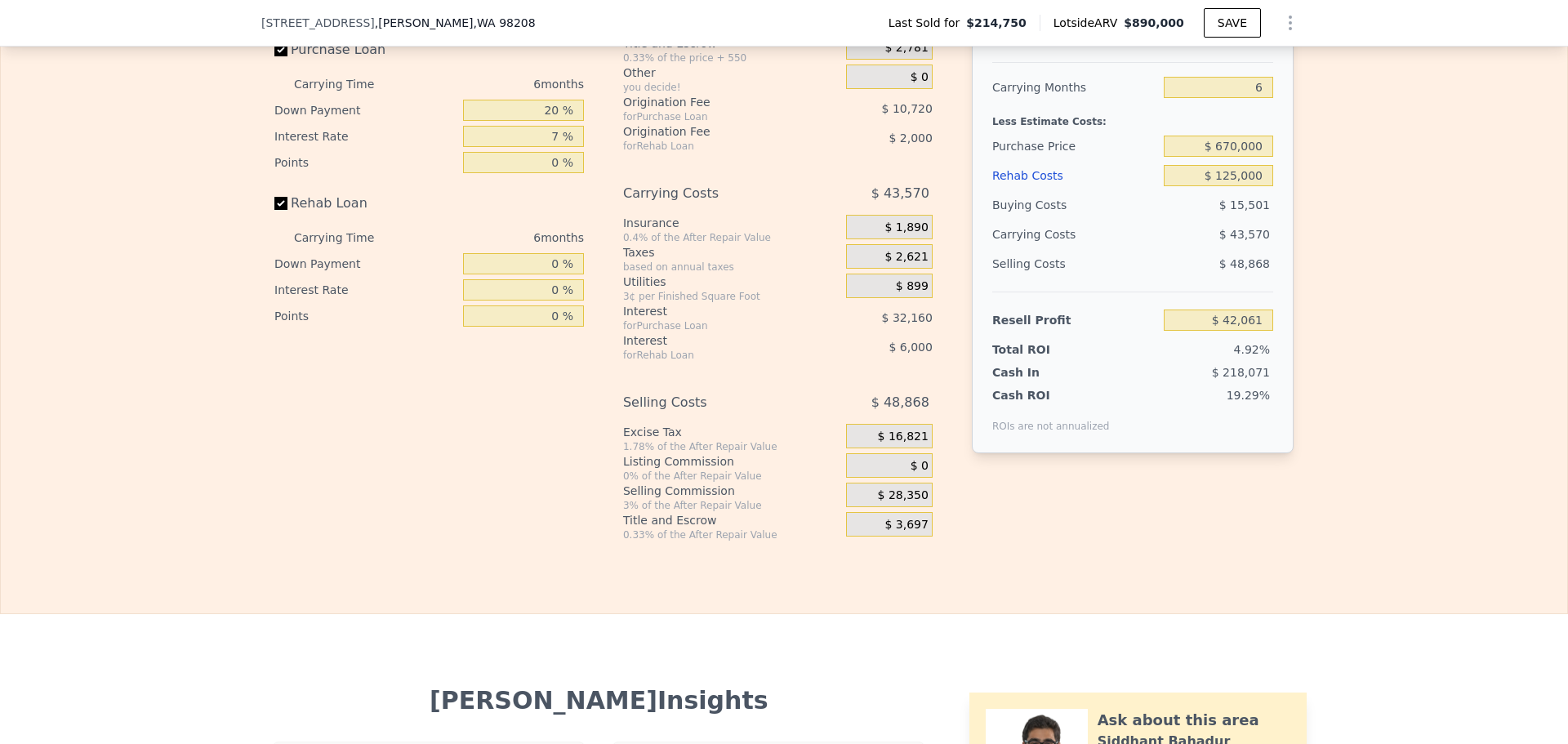
click at [525, 494] on div "Interest-Only Financing Purchase Loan Carrying Time 6 months Down Payment 20 % …" at bounding box center [435, 270] width 322 height 542
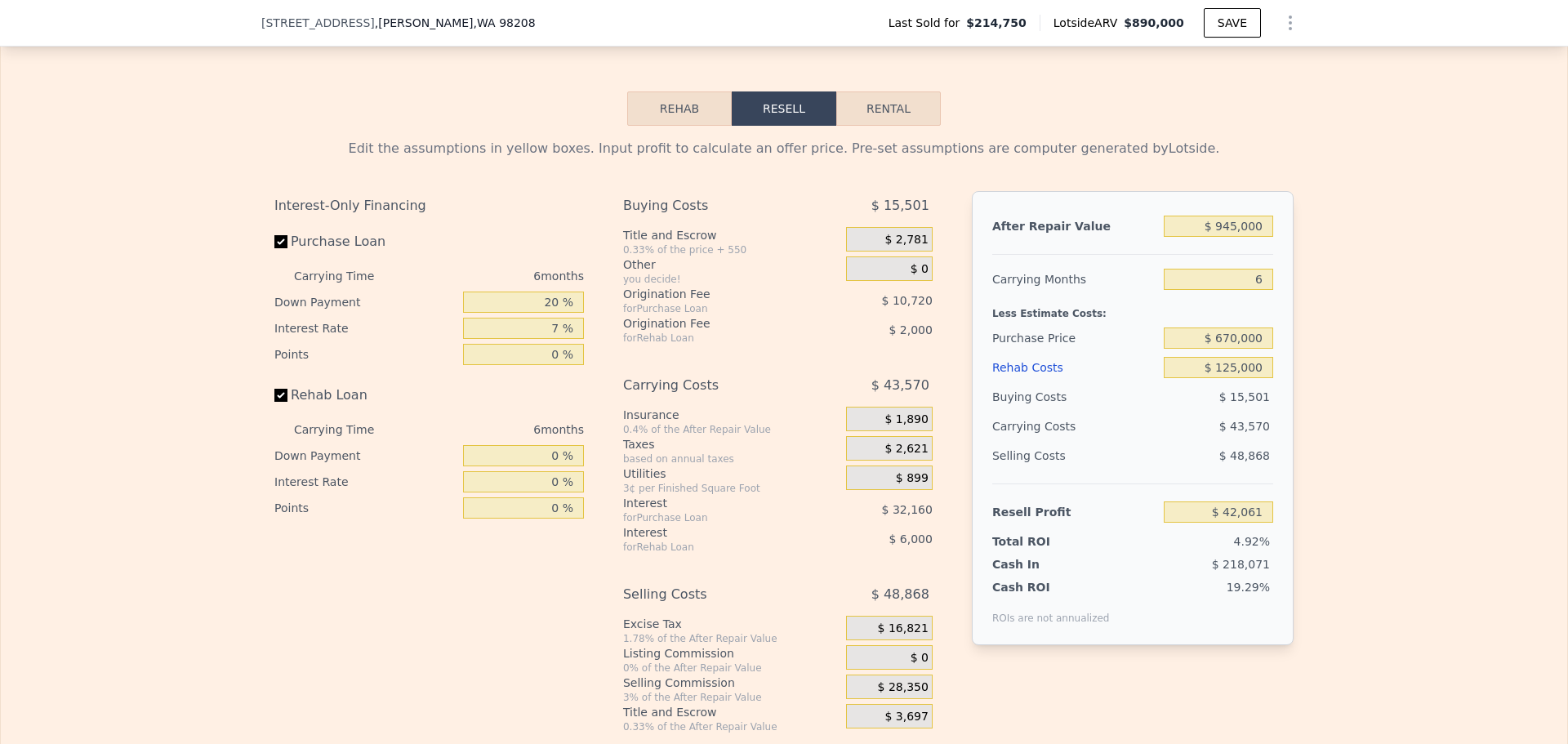
scroll to position [2287, 0]
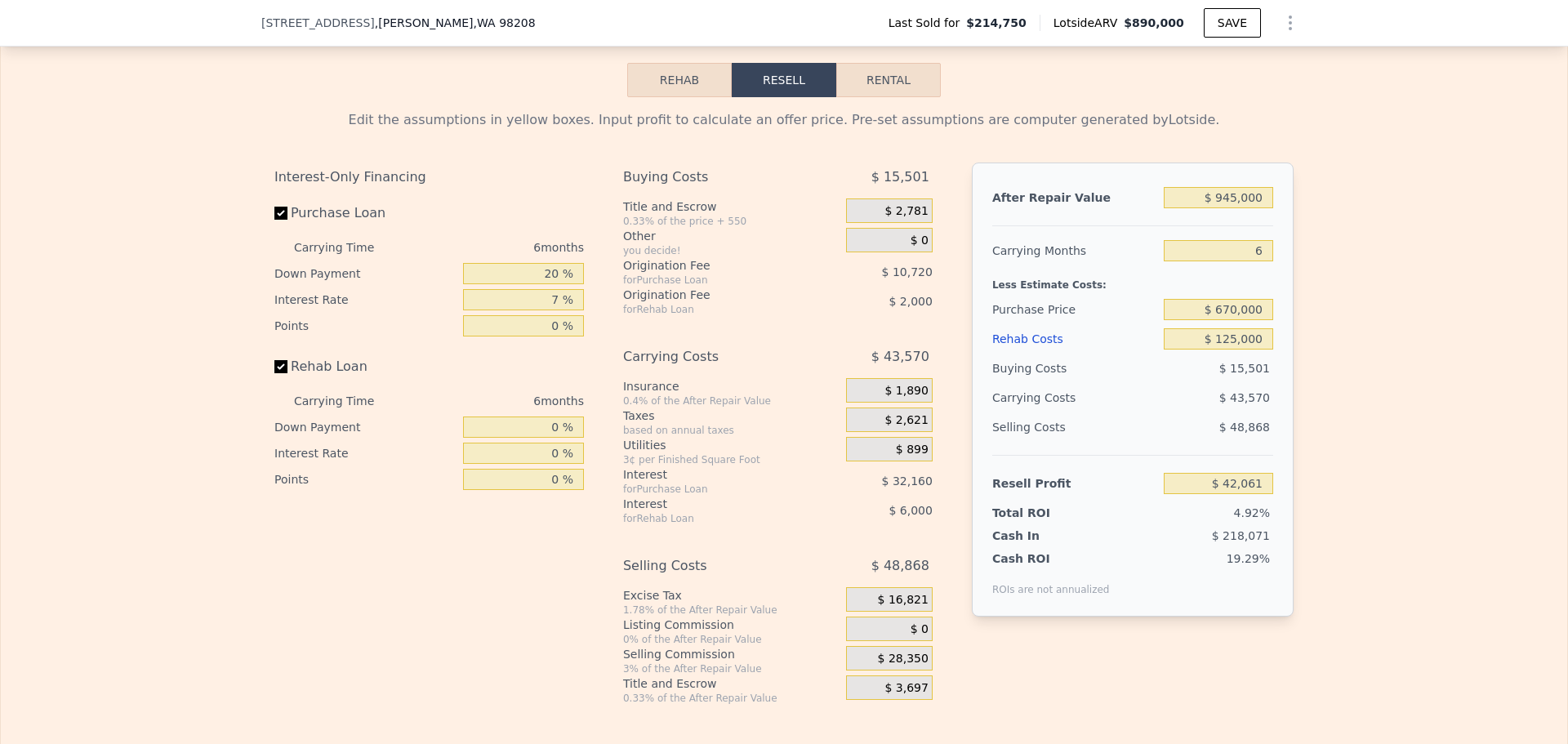
drag, startPoint x: 129, startPoint y: 372, endPoint x: 195, endPoint y: 323, distance: 82.2
click at [133, 369] on div "Edit the assumptions in yellow boxes. Input profit to calculate an offer price.…" at bounding box center [784, 401] width 1567 height 607
